Goal: Navigation & Orientation: Find specific page/section

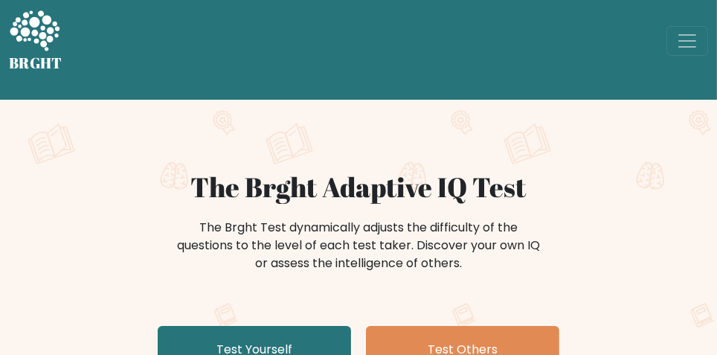
click at [695, 41] on span "Toggle navigation" at bounding box center [687, 41] width 22 height 22
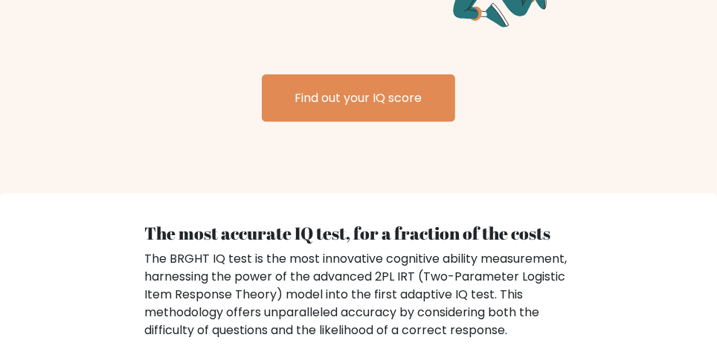
scroll to position [1730, 0]
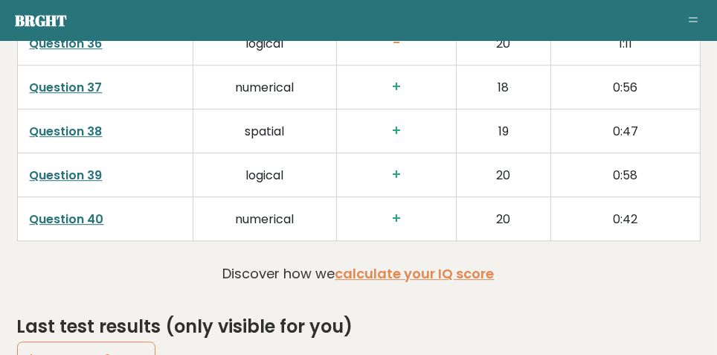
scroll to position [3993, 0]
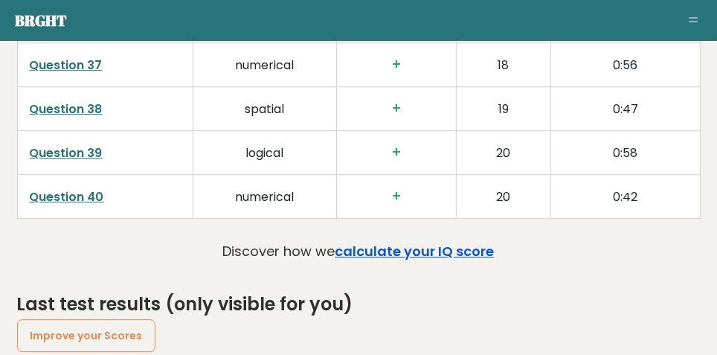
click at [487, 242] on link "calculate your IQ score" at bounding box center [415, 251] width 159 height 19
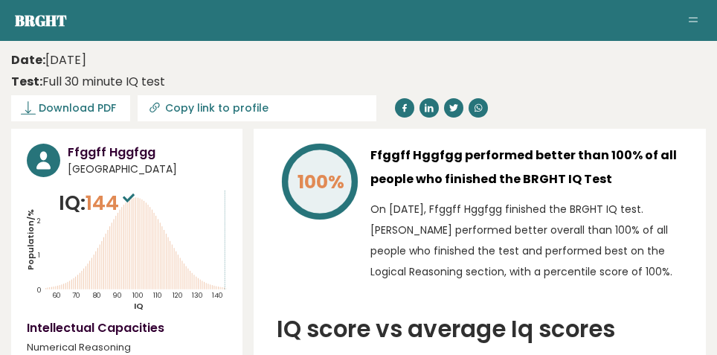
scroll to position [3966, 0]
